Goal: Find specific page/section: Find specific page/section

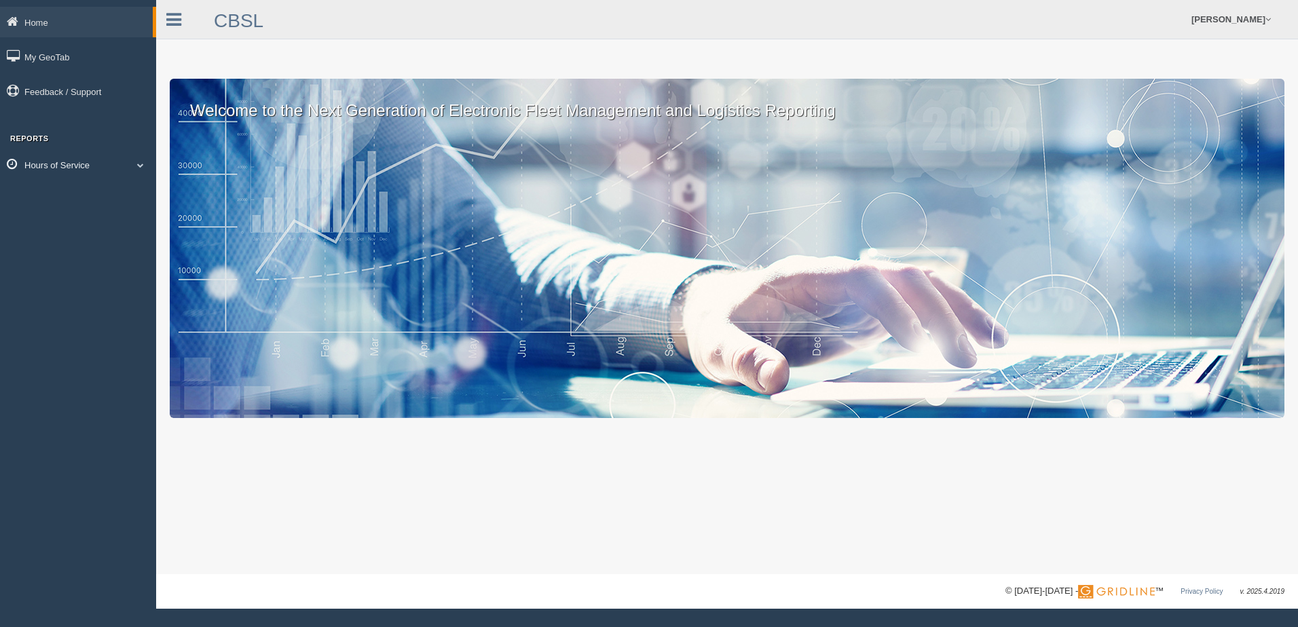
click at [139, 164] on span at bounding box center [141, 165] width 18 height 7
click at [86, 196] on link "HOS Explanation Reports" at bounding box center [88, 197] width 128 height 24
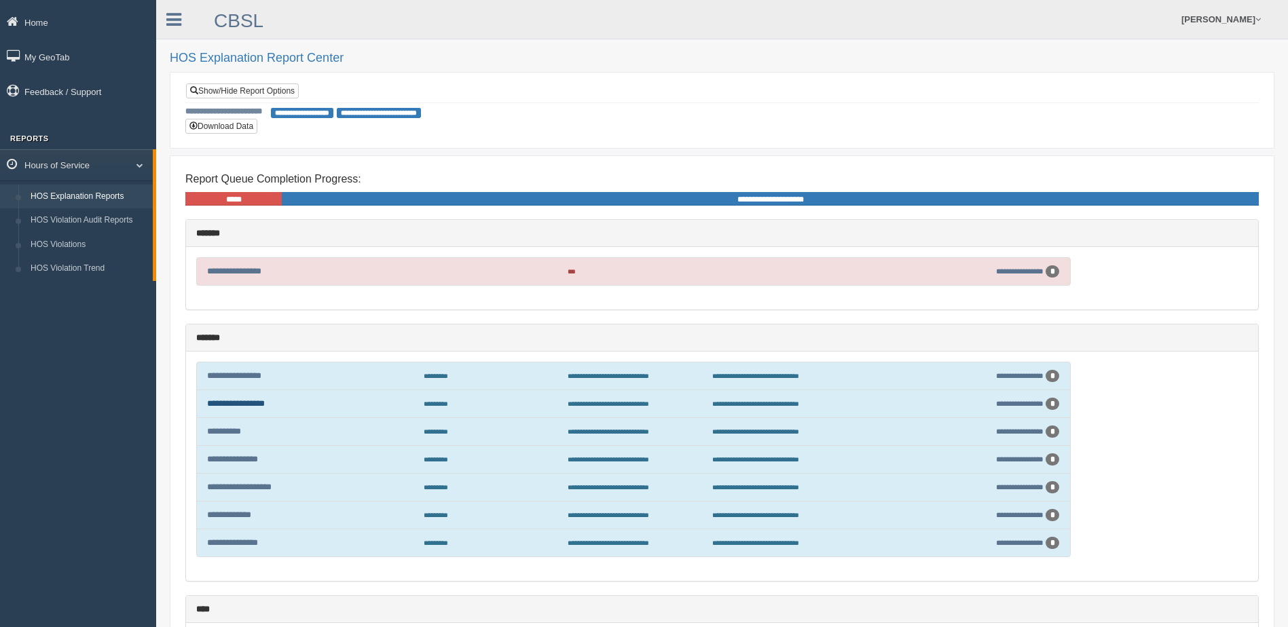
click at [239, 402] on link "**********" at bounding box center [236, 403] width 58 height 9
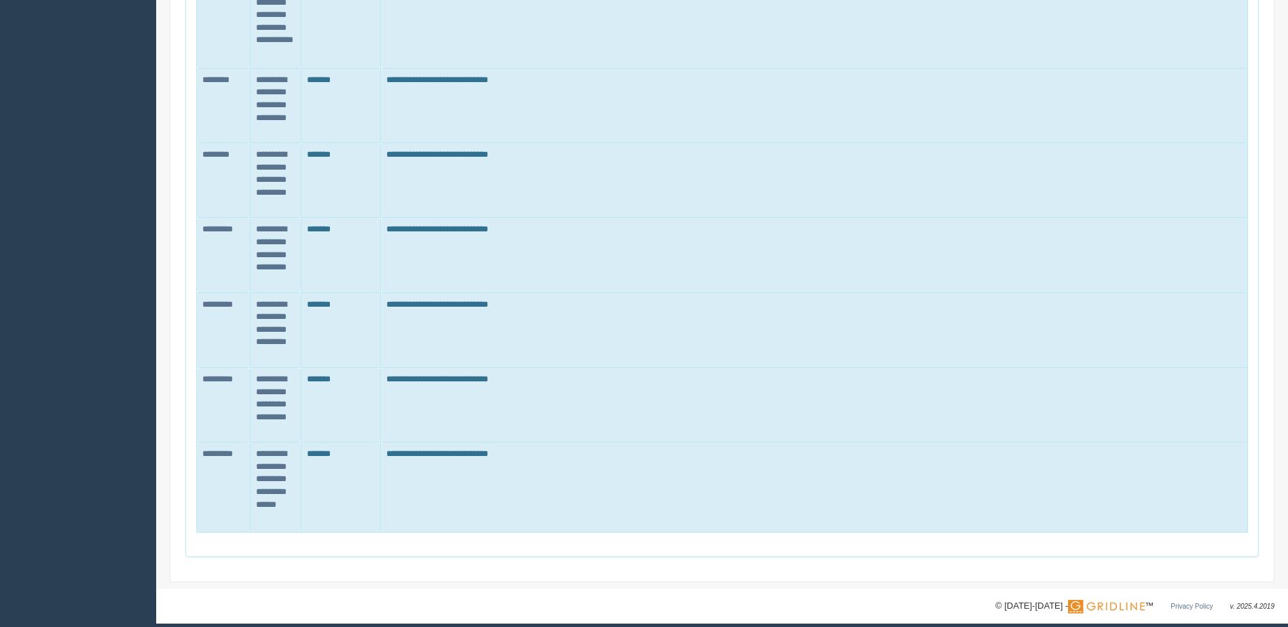
scroll to position [743, 0]
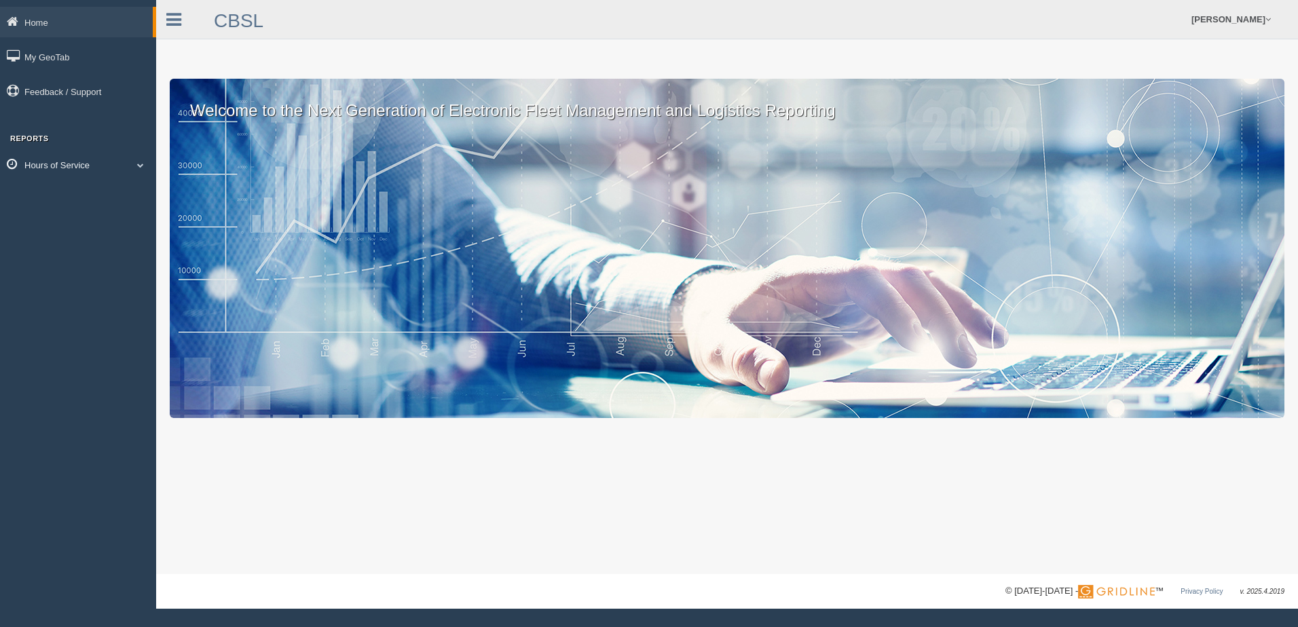
click at [127, 166] on link "Hours of Service" at bounding box center [78, 164] width 156 height 31
click at [87, 191] on link "HOS Explanation Reports" at bounding box center [88, 197] width 128 height 24
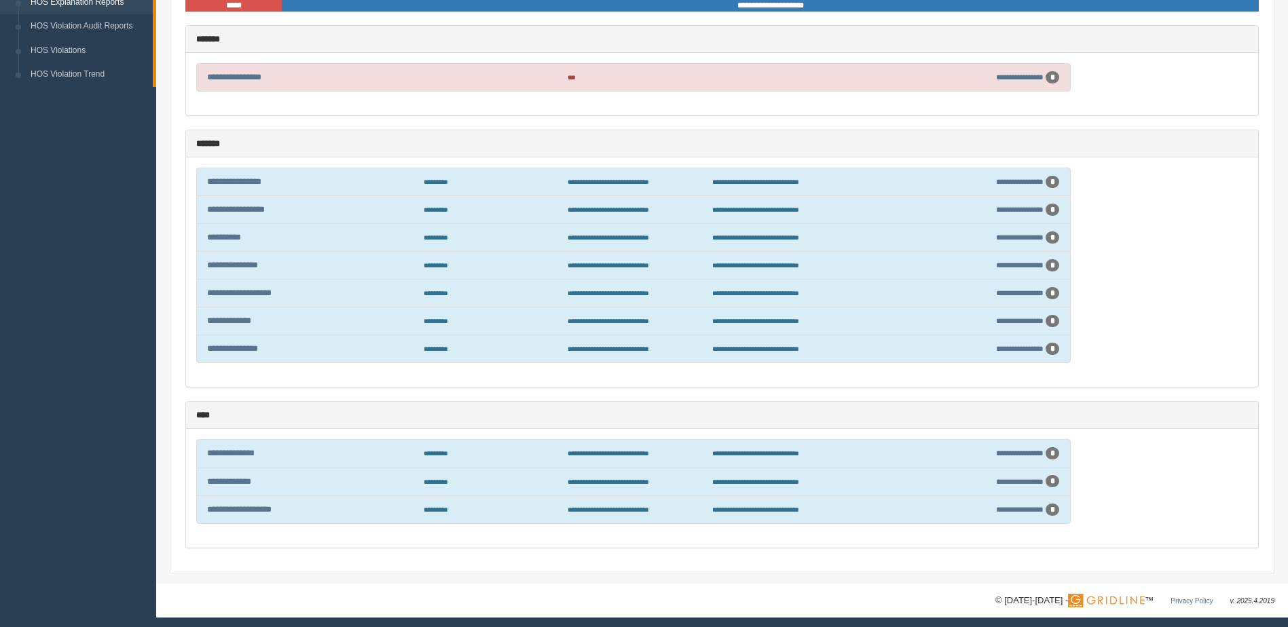
scroll to position [198, 0]
